Goal: Transaction & Acquisition: Purchase product/service

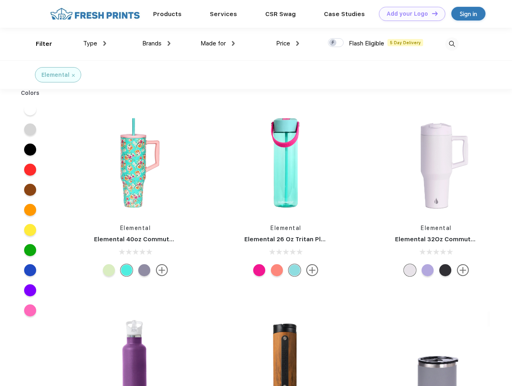
click at [409, 14] on link "Add your Logo Design Tool" at bounding box center [412, 14] width 66 height 14
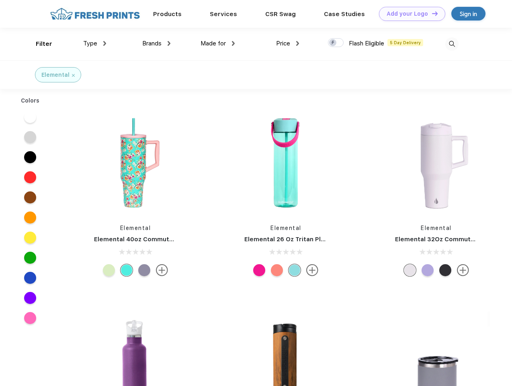
click at [0, 0] on div "Design Tool" at bounding box center [0, 0] width 0 height 0
click at [431, 13] on link "Add your Logo Design Tool" at bounding box center [412, 14] width 66 height 14
click at [39, 44] on div "Filter" at bounding box center [44, 43] width 16 height 9
click at [95, 43] on span "Type" at bounding box center [90, 43] width 14 height 7
click at [156, 43] on span "Brands" at bounding box center [151, 43] width 19 height 7
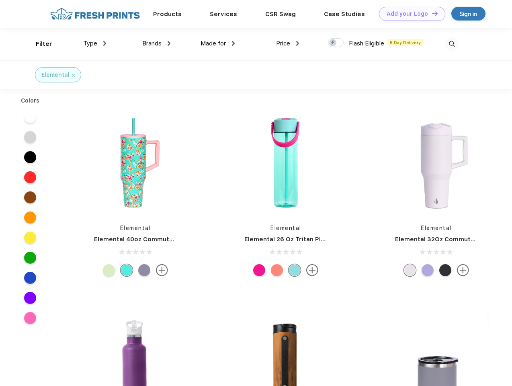
click at [218, 43] on span "Made for" at bounding box center [213, 43] width 25 height 7
click at [288, 43] on span "Price" at bounding box center [283, 43] width 14 height 7
click at [336, 43] on div at bounding box center [336, 42] width 16 height 9
click at [333, 43] on input "checkbox" at bounding box center [330, 40] width 5 height 5
click at [452, 44] on img at bounding box center [451, 43] width 13 height 13
